Goal: Task Accomplishment & Management: Manage account settings

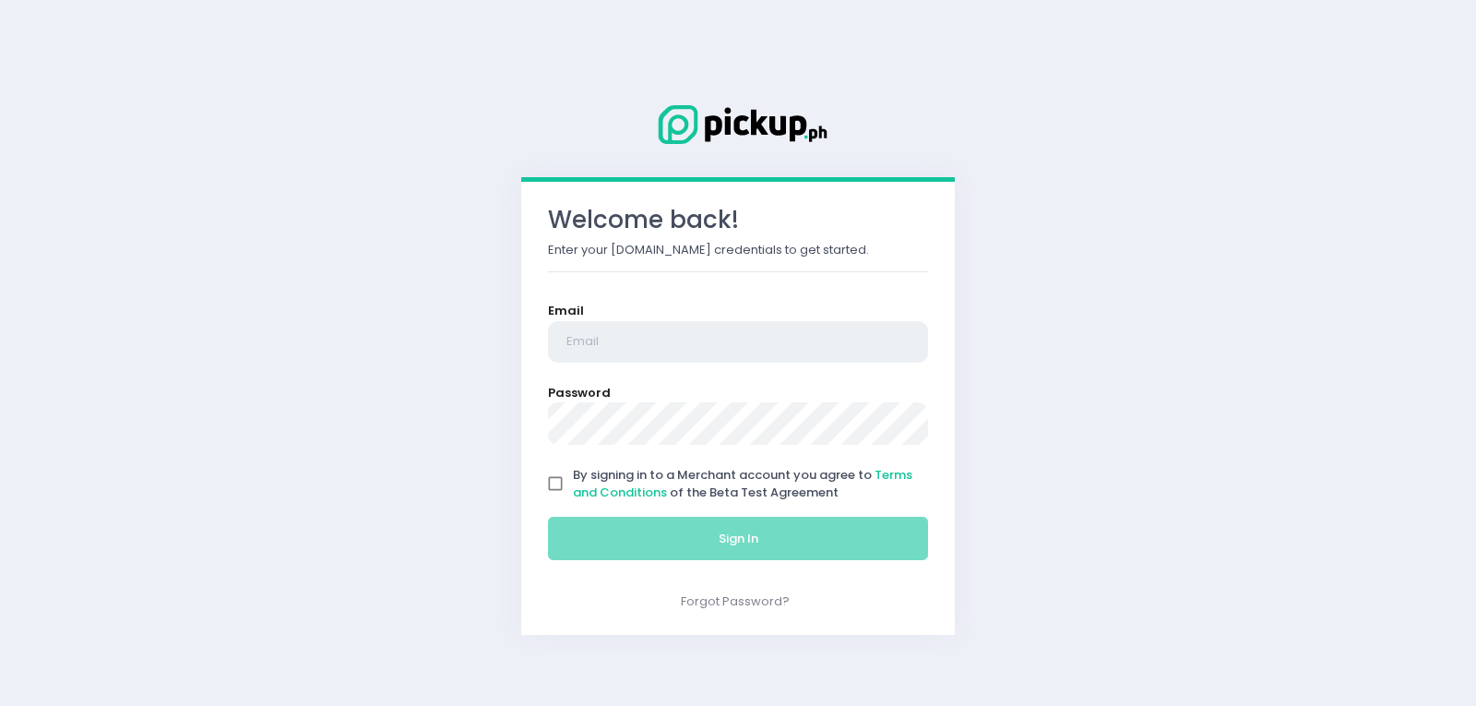
type input "[EMAIL_ADDRESS][DOMAIN_NAME]"
click at [557, 484] on input "By signing in to a Merchant account you agree to Terms and Conditions of the Be…" at bounding box center [555, 483] width 35 height 35
checkbox input "true"
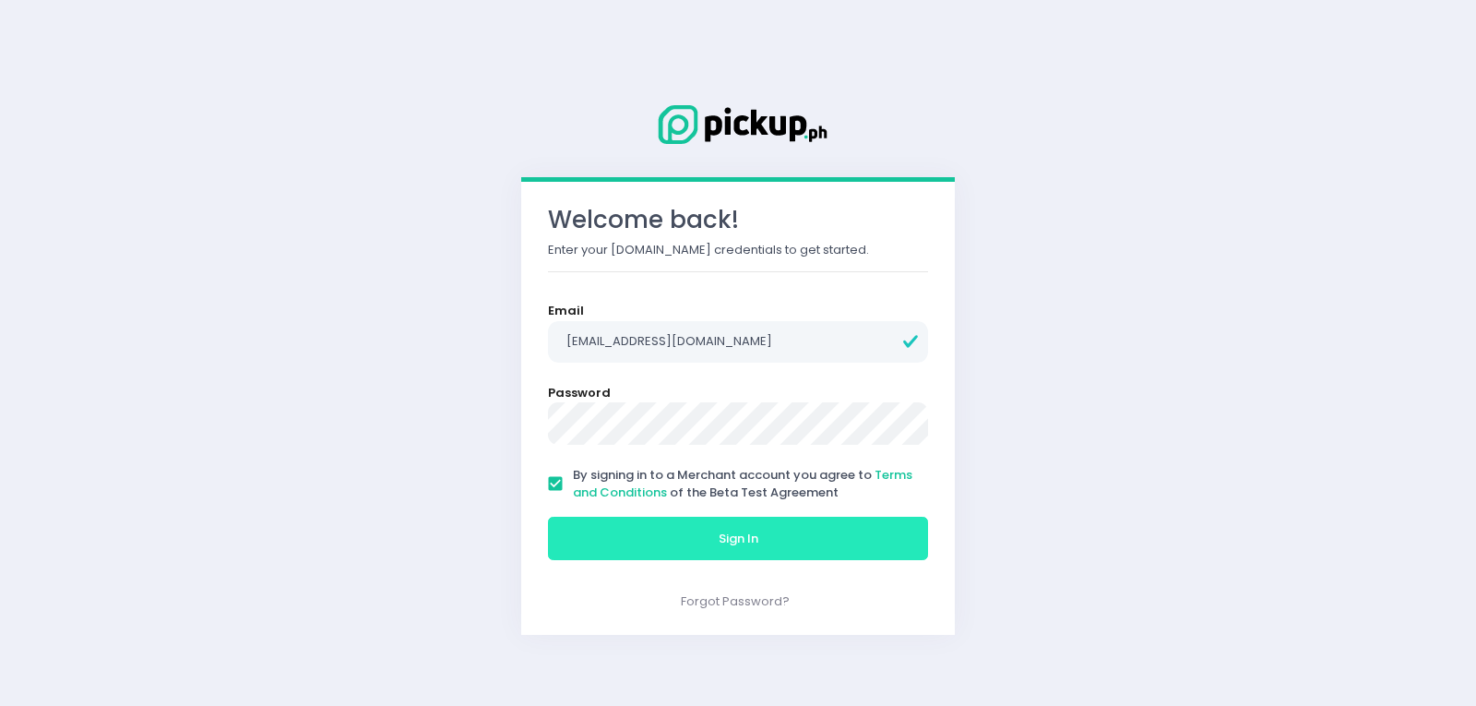
click at [602, 534] on button "Sign In" at bounding box center [738, 539] width 380 height 44
